Goal: Task Accomplishment & Management: Manage account settings

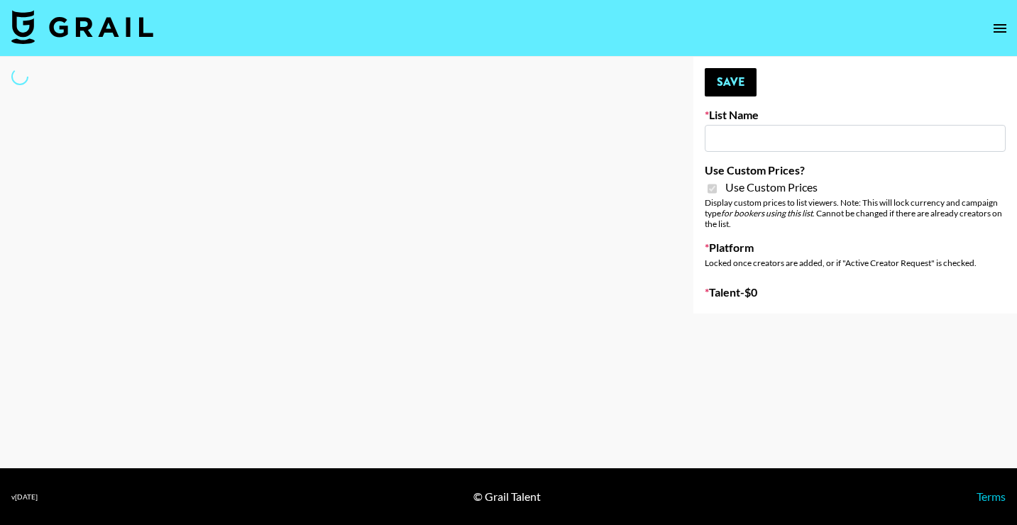
type input "[PERSON_NAME] ([DATE])"
checkbox input "true"
select select "Brand"
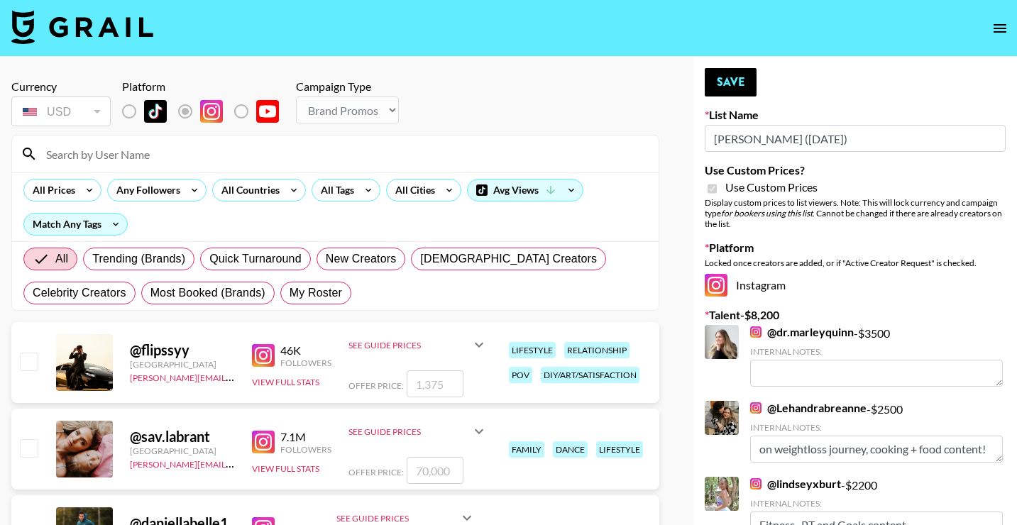
click at [115, 150] on input at bounding box center [344, 154] width 613 height 23
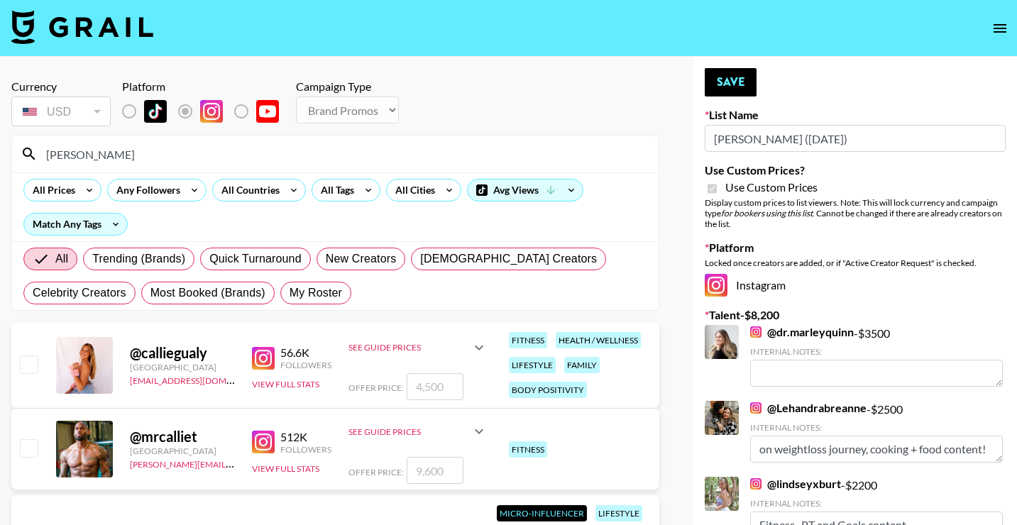
type input "[PERSON_NAME]"
click at [25, 366] on input "checkbox" at bounding box center [28, 364] width 17 height 17
checkbox input "true"
click at [462, 383] on div "Offer Price: 4500" at bounding box center [417, 386] width 139 height 27
click at [425, 390] on input "4500" at bounding box center [435, 386] width 57 height 27
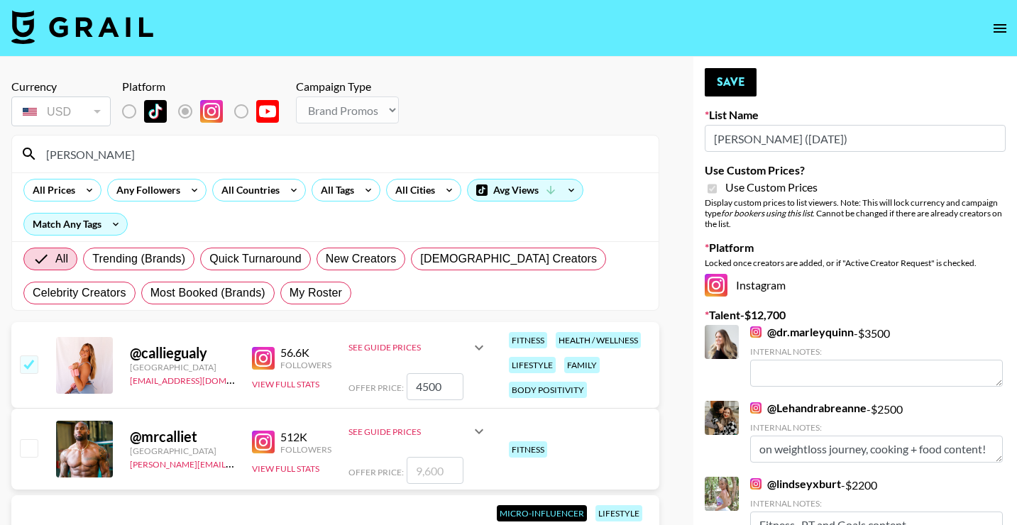
click at [425, 390] on input "4500" at bounding box center [435, 386] width 57 height 27
type input "2"
checkbox input "false"
checkbox input "true"
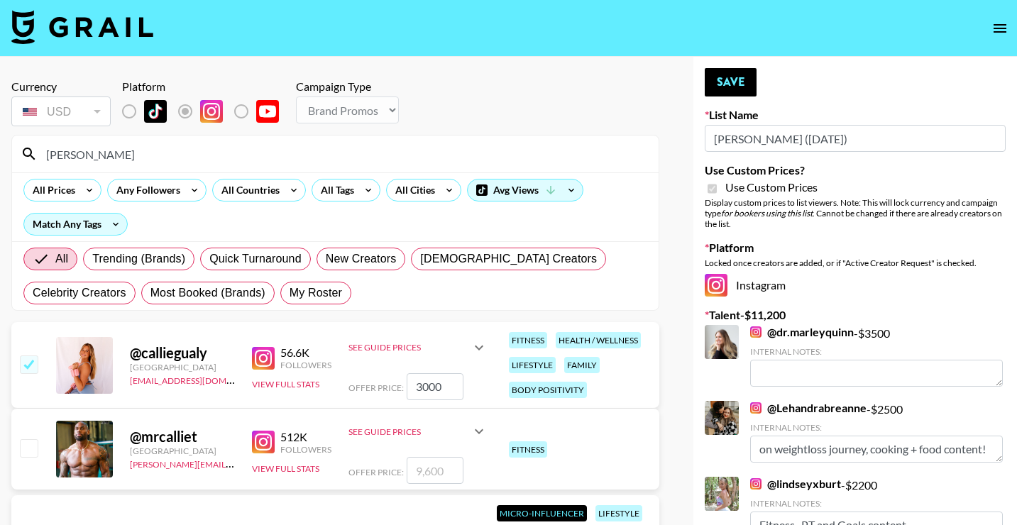
type input "3000"
click at [284, 153] on input "[PERSON_NAME]" at bounding box center [344, 154] width 613 height 23
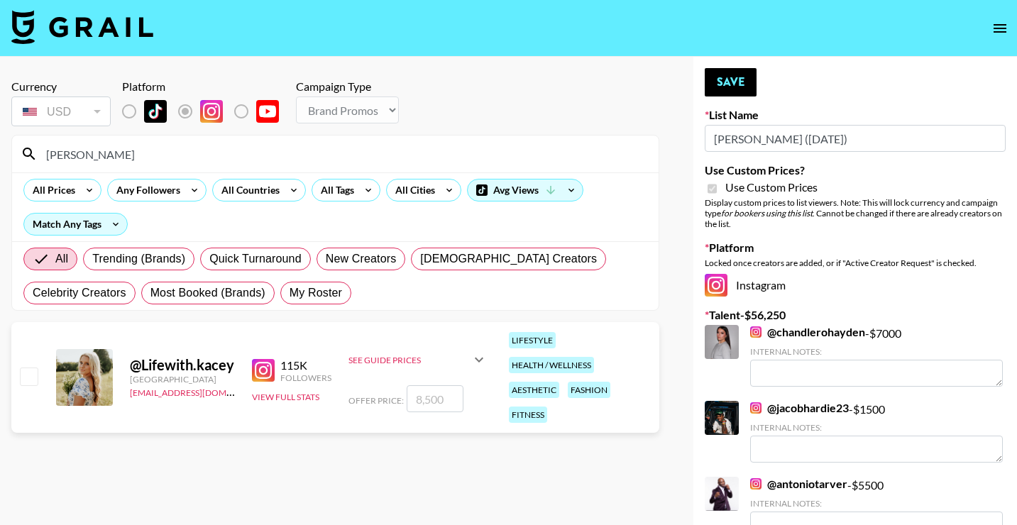
type input "[PERSON_NAME]"
click at [24, 380] on input "checkbox" at bounding box center [28, 376] width 17 height 17
checkbox input "true"
click at [429, 401] on input "8500" at bounding box center [435, 398] width 57 height 27
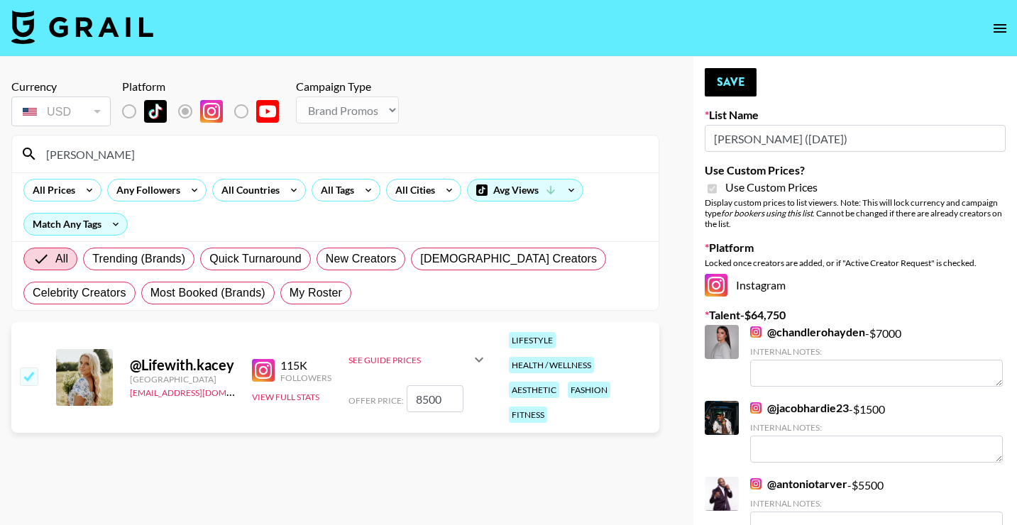
click at [429, 401] on input "8500" at bounding box center [435, 398] width 57 height 27
type input "5000"
click at [226, 155] on input "[PERSON_NAME]" at bounding box center [344, 154] width 613 height 23
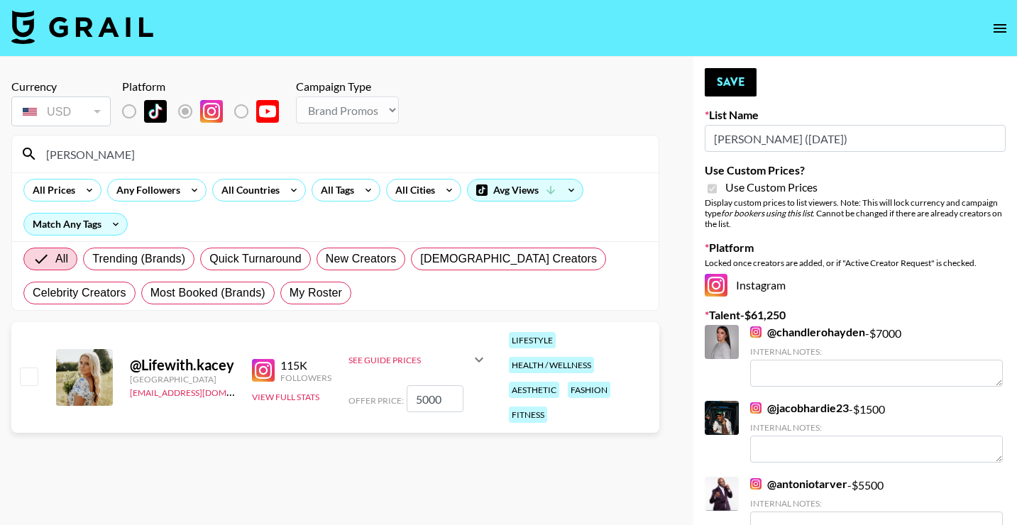
checkbox input "false"
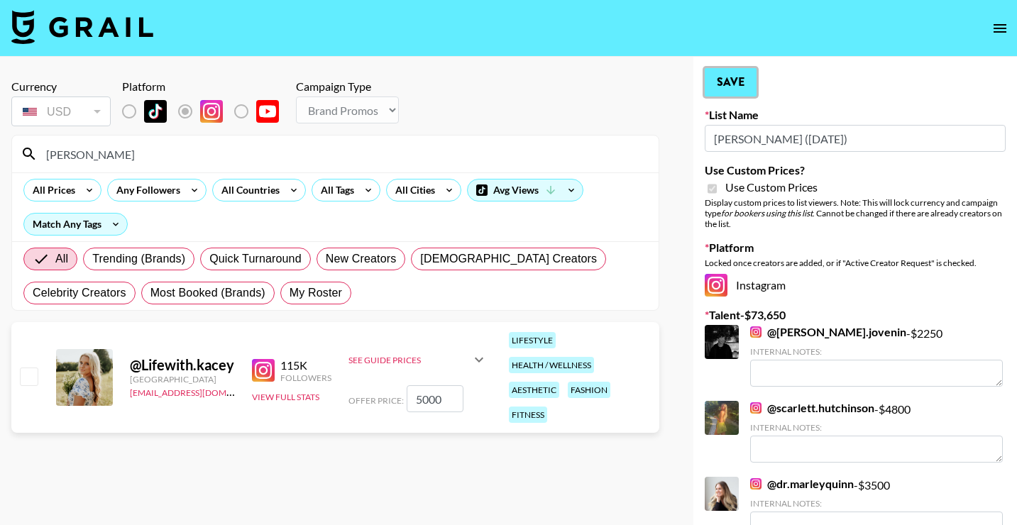
click at [741, 87] on button "Save" at bounding box center [731, 82] width 52 height 28
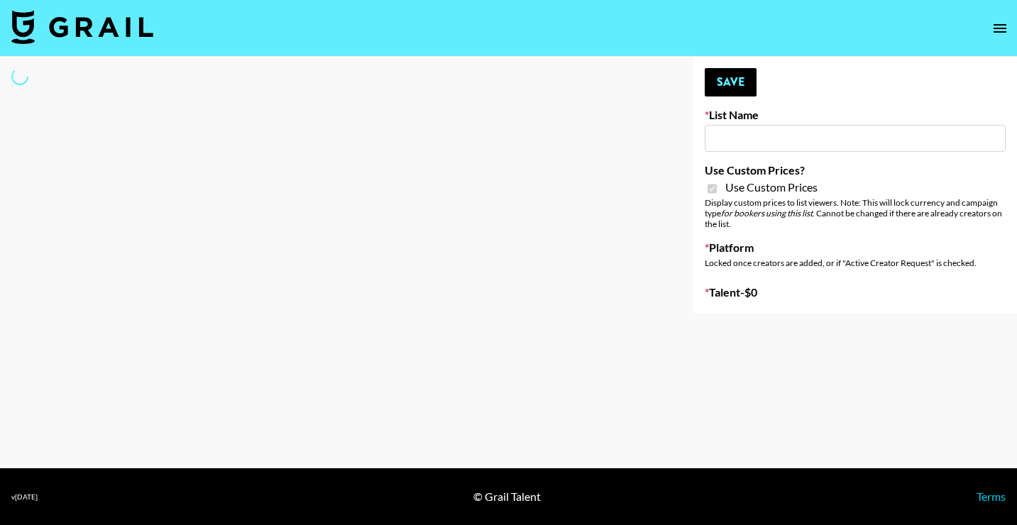
type input "Liquid Brands ([DATE])"
checkbox input "true"
select select "Brand"
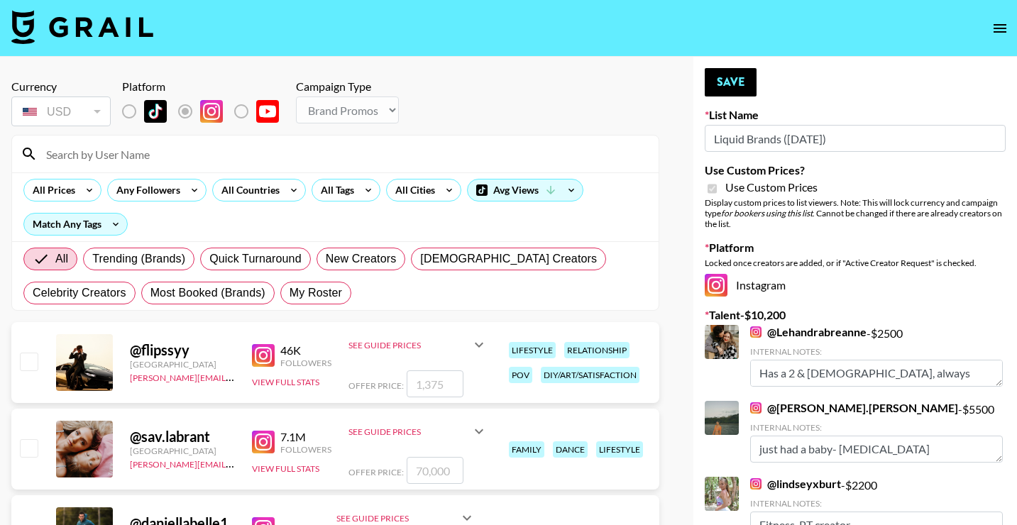
click at [125, 158] on input at bounding box center [344, 154] width 613 height 23
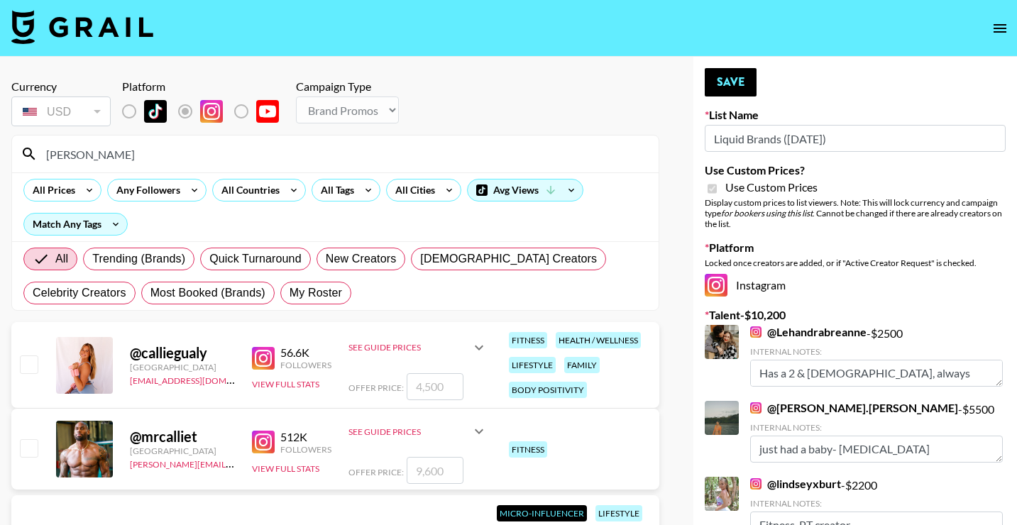
type input "[PERSON_NAME]"
click at [18, 364] on div at bounding box center [28, 365] width 22 height 24
click at [27, 365] on input "checkbox" at bounding box center [28, 364] width 17 height 17
checkbox input "true"
type input "4500"
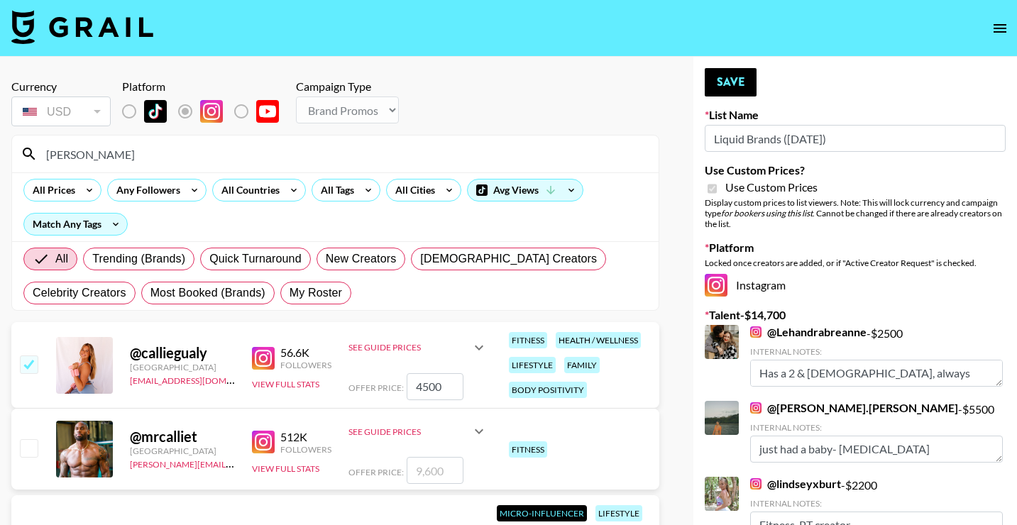
click at [227, 159] on input "[PERSON_NAME]" at bounding box center [344, 154] width 613 height 23
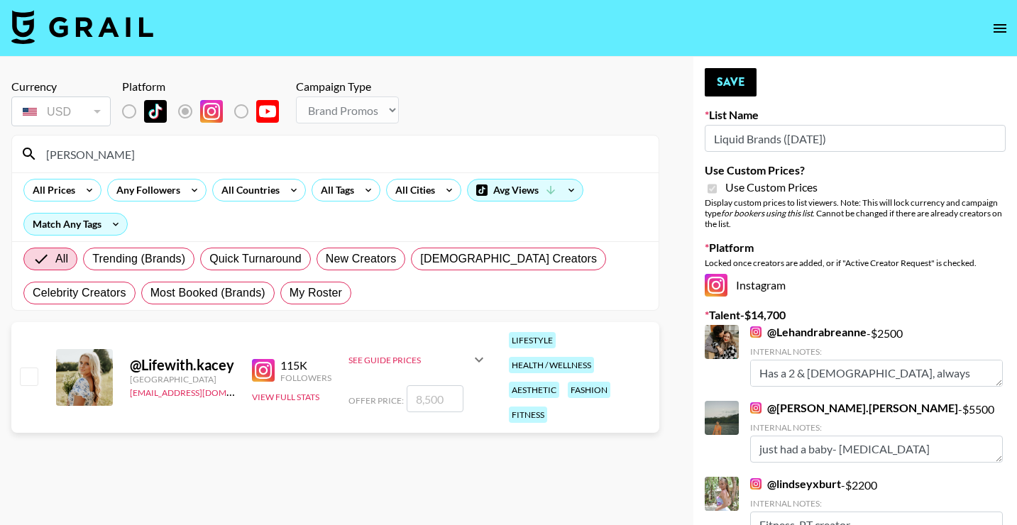
type input "[PERSON_NAME]"
click at [27, 370] on input "checkbox" at bounding box center [28, 376] width 17 height 17
checkbox input "true"
click at [147, 159] on input "[PERSON_NAME]" at bounding box center [344, 154] width 613 height 23
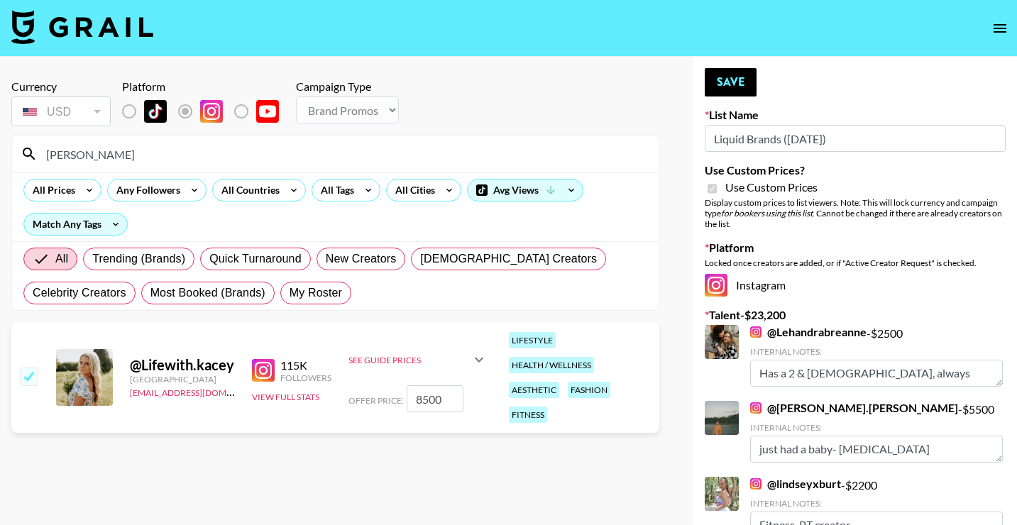
click at [147, 159] on input "[PERSON_NAME]" at bounding box center [344, 154] width 613 height 23
click at [424, 396] on input "8500" at bounding box center [435, 398] width 57 height 27
type input "5000"
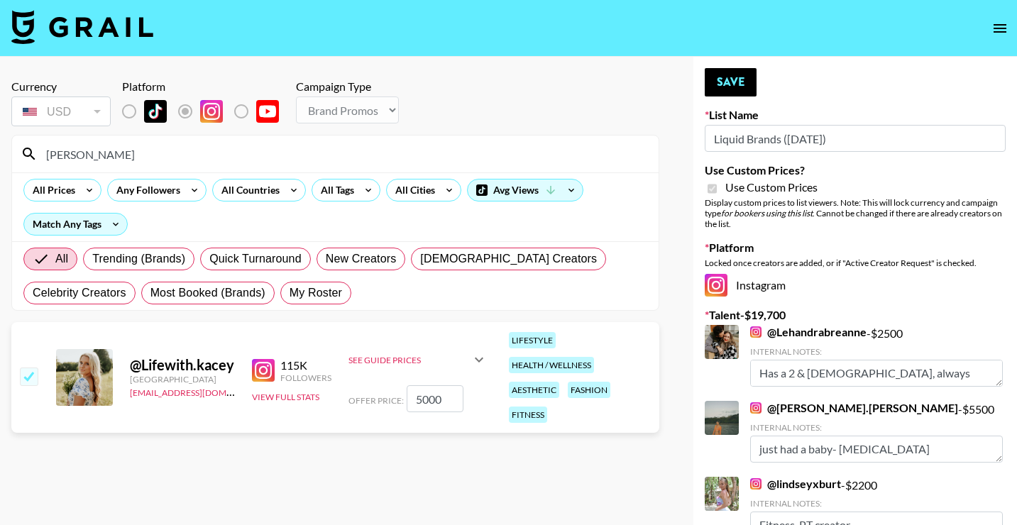
click at [286, 145] on input "[PERSON_NAME]" at bounding box center [344, 154] width 613 height 23
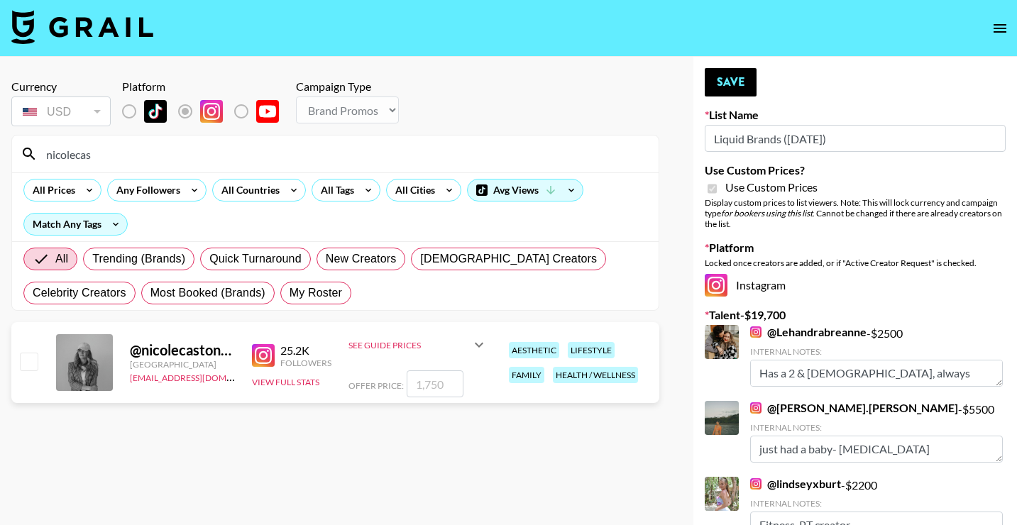
type input "nicolecas"
click at [28, 360] on input "checkbox" at bounding box center [28, 361] width 17 height 17
checkbox input "true"
click at [426, 383] on input "1750" at bounding box center [435, 383] width 57 height 27
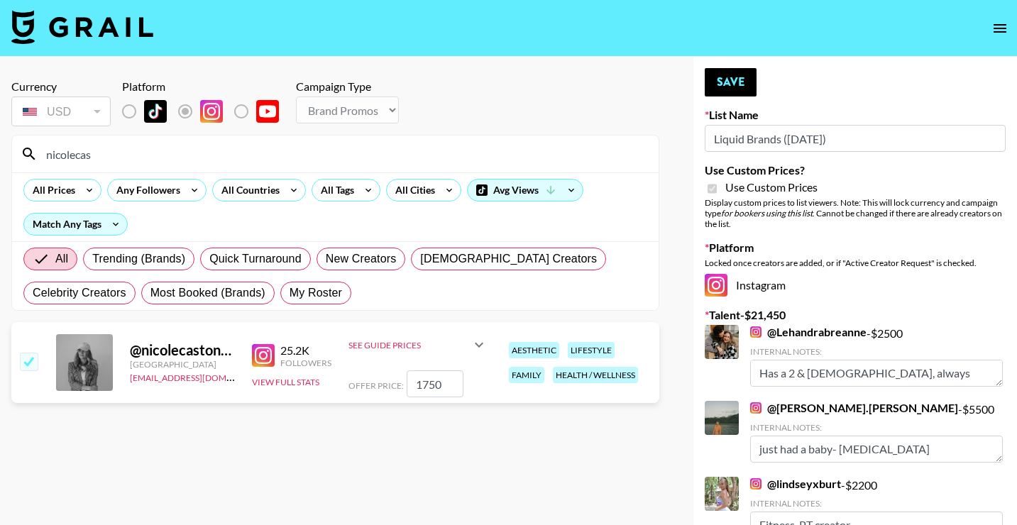
click at [426, 383] on input "1750" at bounding box center [435, 383] width 57 height 27
type input "1500"
click at [736, 82] on button "Save" at bounding box center [731, 82] width 52 height 28
